Goal: Task Accomplishment & Management: Manage account settings

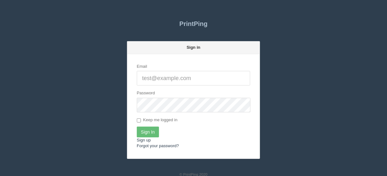
click at [154, 78] on input "Email" at bounding box center [193, 78] width 113 height 15
type input "[EMAIL_ADDRESS][DOMAIN_NAME]"
click at [146, 129] on input "Sign In" at bounding box center [148, 132] width 22 height 11
